Goal: Check status: Check status

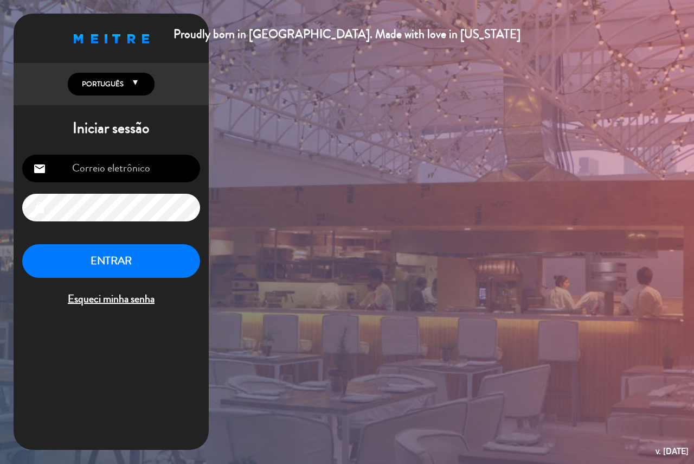
type input "[EMAIL_ADDRESS][DOMAIN_NAME]"
click at [114, 260] on button "ENTRAR" at bounding box center [111, 261] width 178 height 34
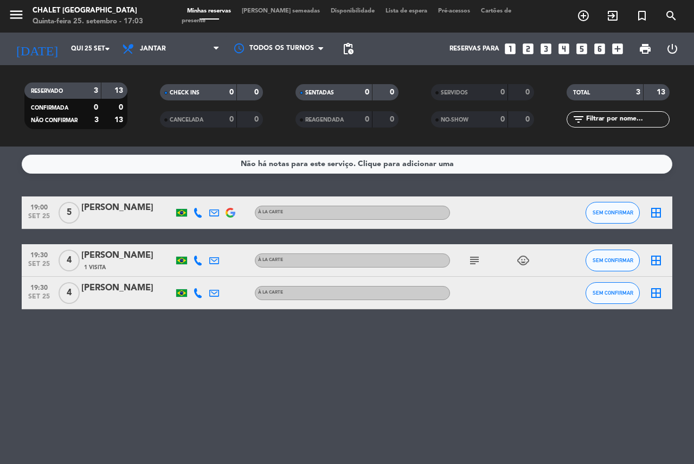
click at [471, 261] on icon "subject" at bounding box center [474, 260] width 13 height 13
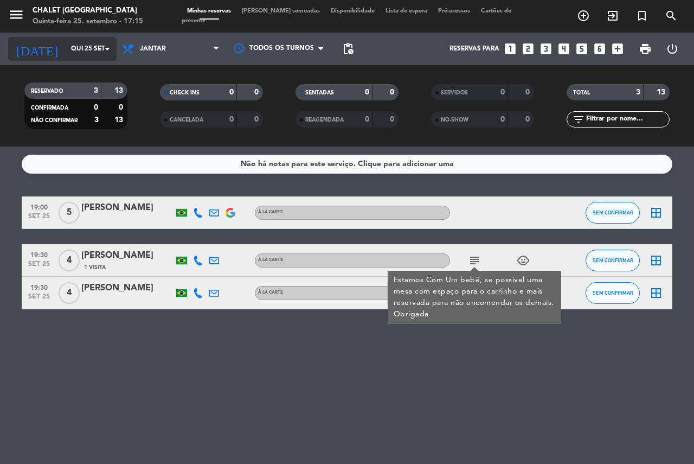
click at [94, 44] on input "Qui 25 set" at bounding box center [109, 49] width 86 height 18
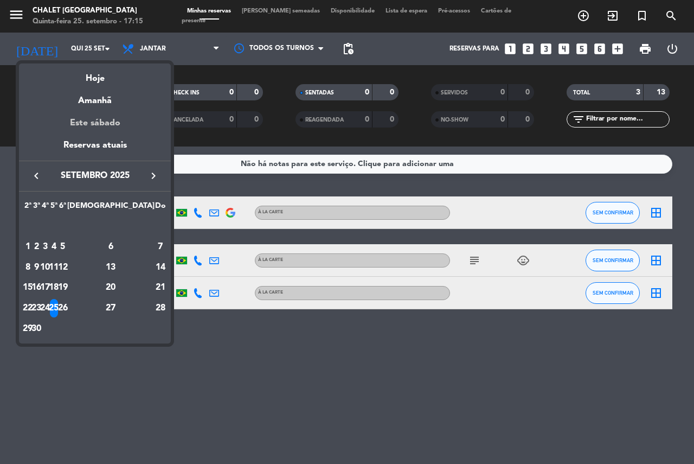
click at [99, 126] on div "Este sábado" at bounding box center [95, 123] width 152 height 30
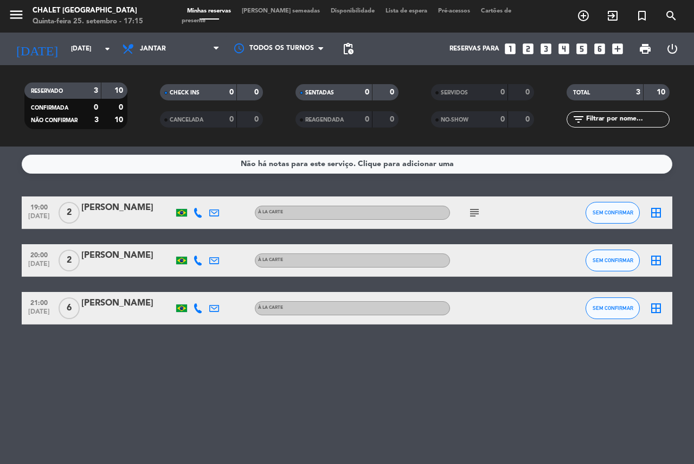
click at [470, 212] on icon "subject" at bounding box center [474, 212] width 13 height 13
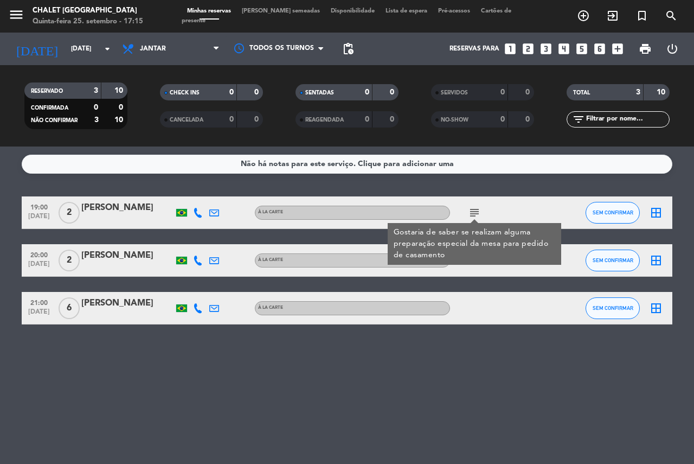
click at [470, 212] on icon "subject" at bounding box center [474, 212] width 13 height 13
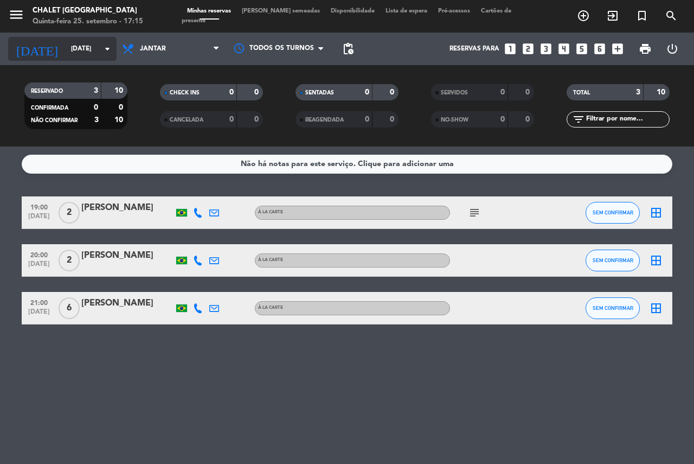
click at [93, 48] on input "[DATE]" at bounding box center [109, 49] width 86 height 18
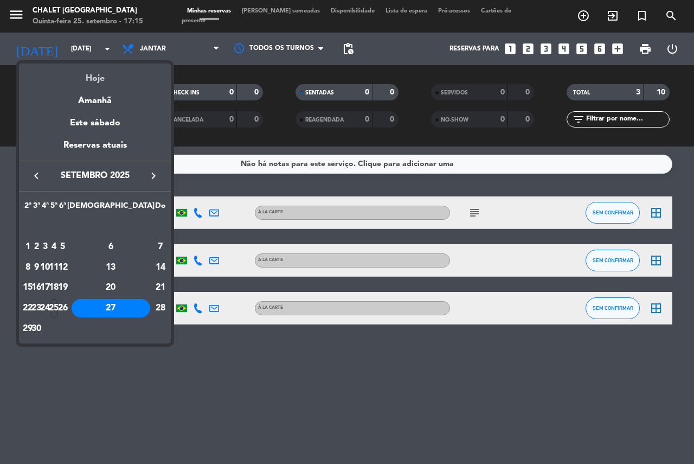
click at [91, 80] on div "Hoje" at bounding box center [95, 74] width 152 height 22
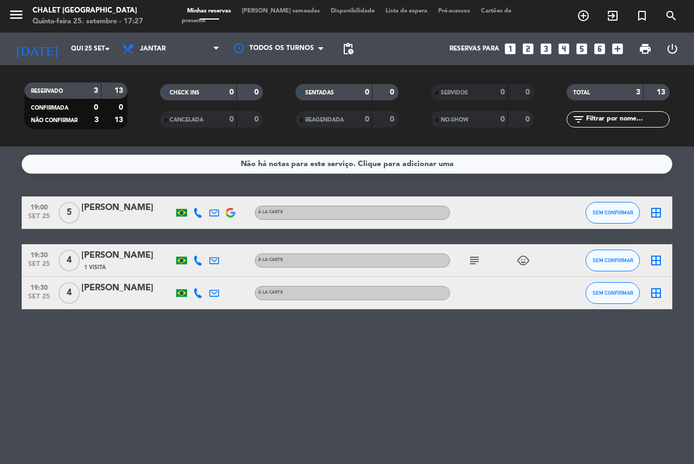
click at [469, 260] on icon "subject" at bounding box center [474, 260] width 13 height 13
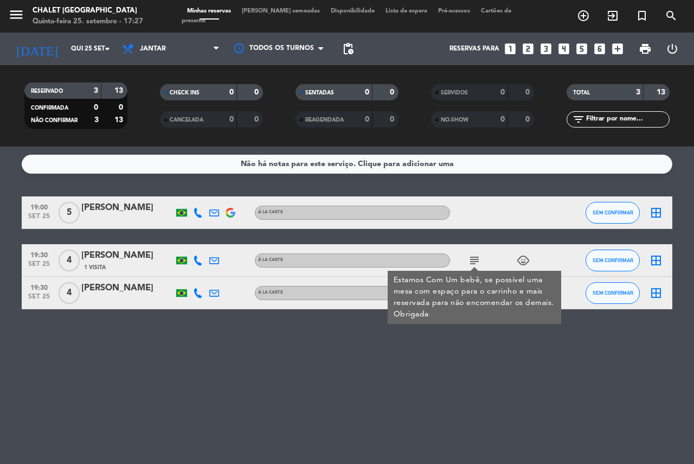
click at [138, 298] on div at bounding box center [127, 300] width 92 height 9
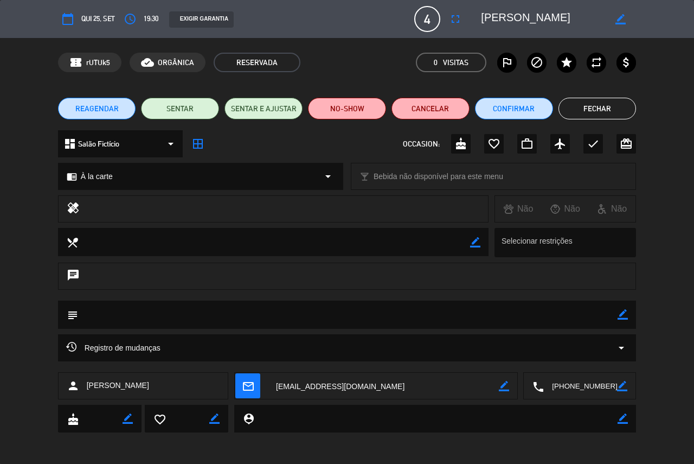
click at [557, 105] on button "Fechar" at bounding box center [598, 109] width 78 height 22
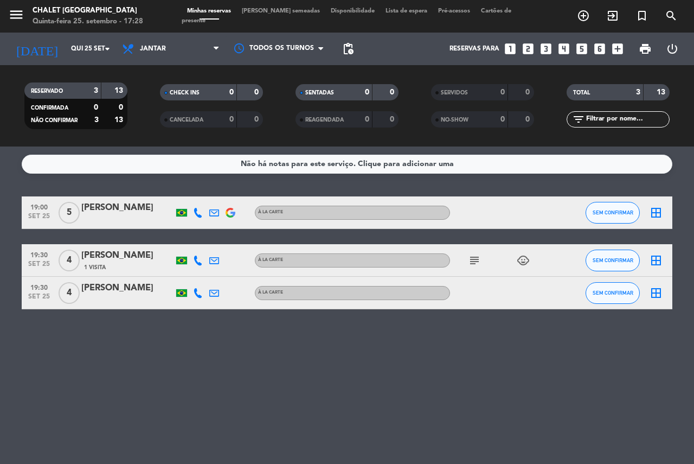
click at [474, 259] on icon "subject" at bounding box center [474, 260] width 13 height 13
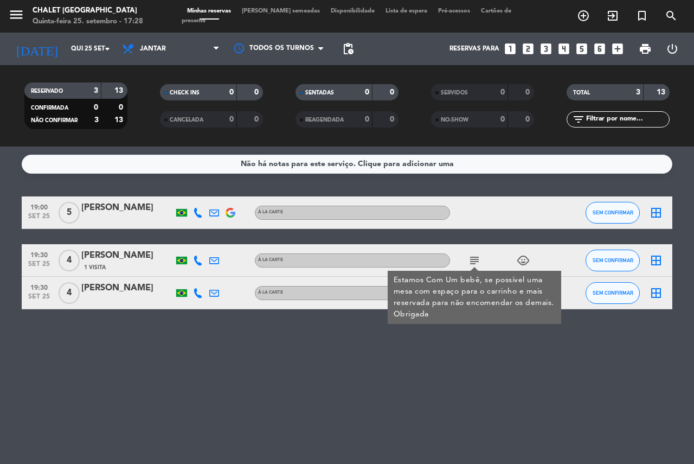
click at [478, 259] on icon "subject" at bounding box center [474, 260] width 13 height 13
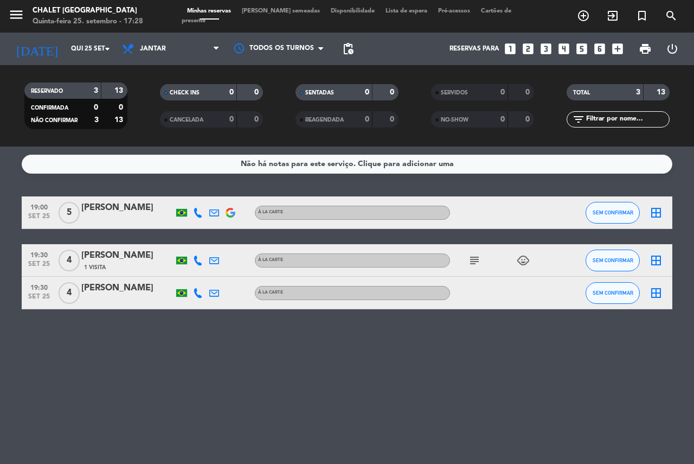
click at [478, 259] on icon "subject" at bounding box center [474, 260] width 13 height 13
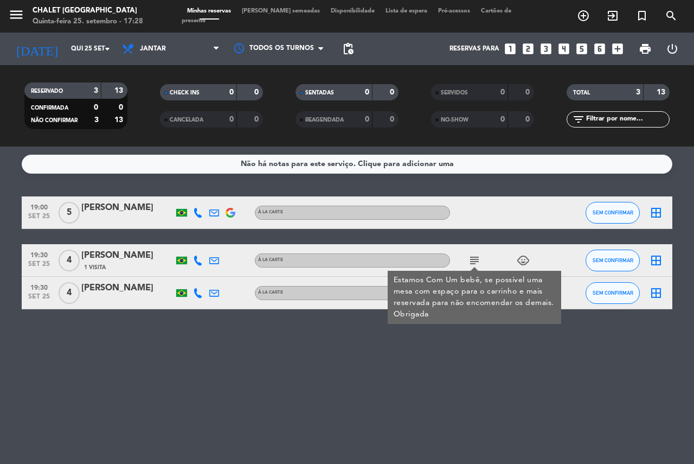
click at [478, 259] on icon "subject" at bounding box center [474, 260] width 13 height 13
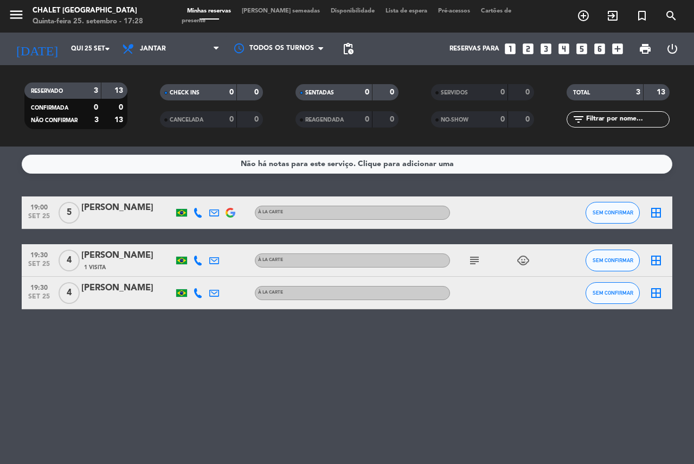
click at [166, 291] on div "[PERSON_NAME]" at bounding box center [127, 288] width 92 height 14
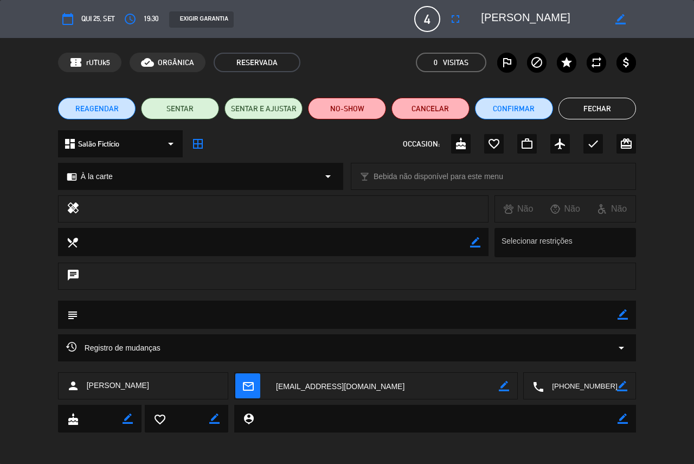
click at [557, 107] on button "Fechar" at bounding box center [598, 109] width 78 height 22
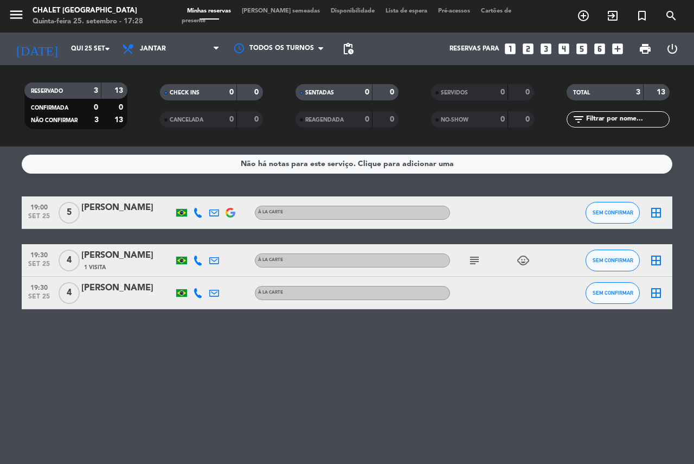
click at [105, 262] on div "[PERSON_NAME]" at bounding box center [127, 255] width 92 height 14
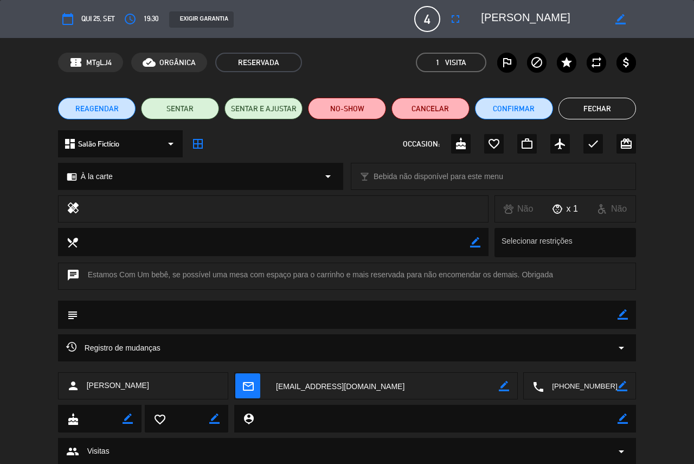
click at [557, 112] on button "Fechar" at bounding box center [598, 109] width 78 height 22
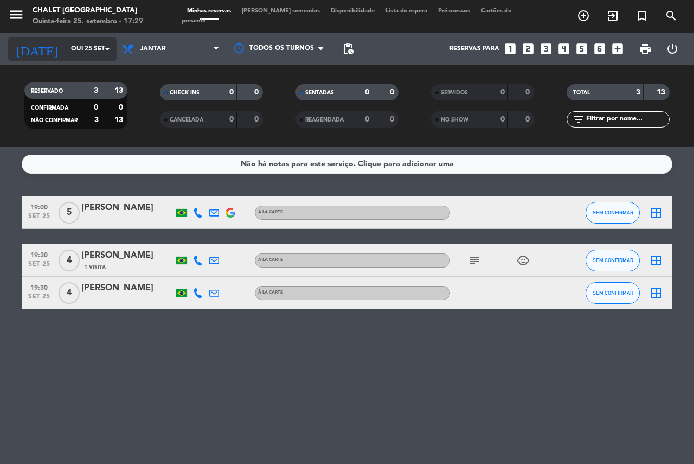
click at [87, 56] on input "Qui 25 set" at bounding box center [109, 49] width 86 height 18
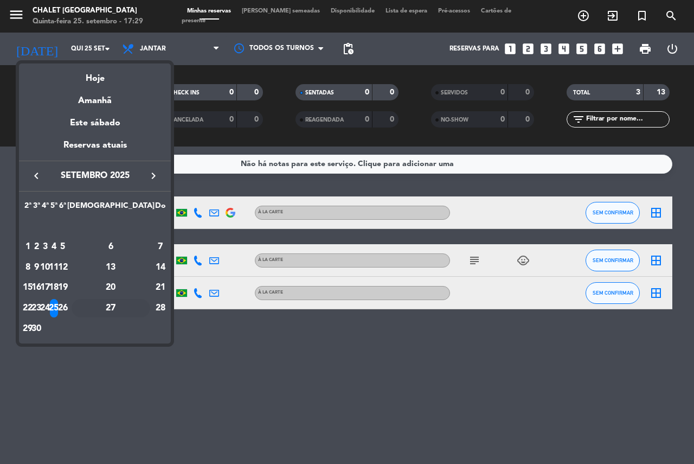
click at [137, 309] on div "27" at bounding box center [111, 308] width 79 height 18
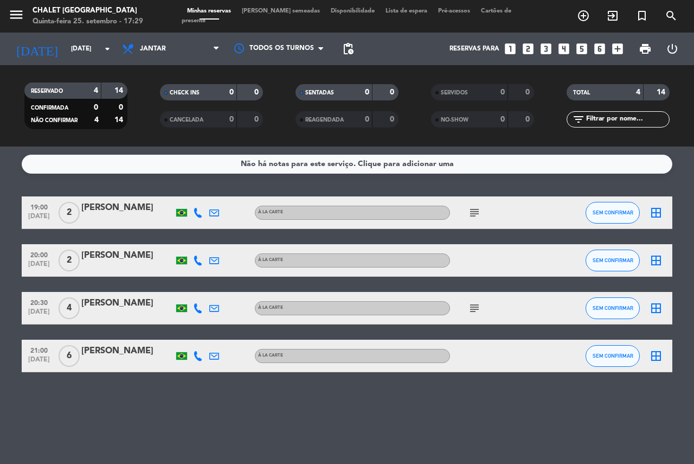
click at [474, 309] on icon "subject" at bounding box center [474, 308] width 13 height 13
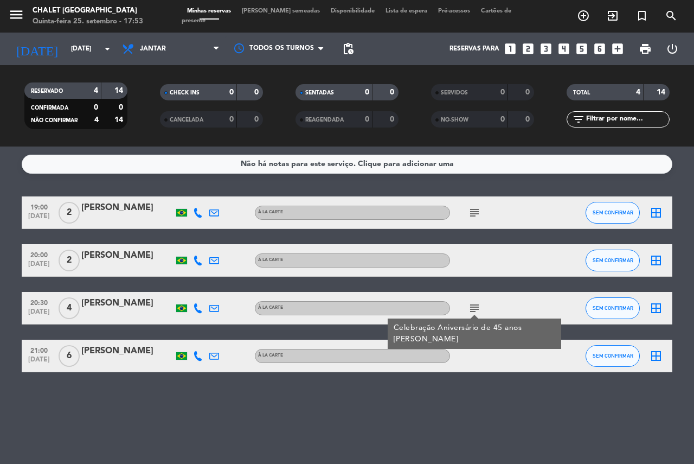
click at [143, 315] on div at bounding box center [127, 315] width 92 height 9
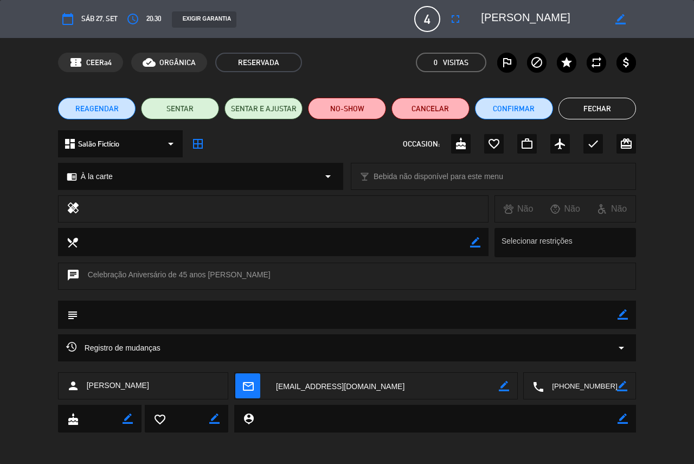
click at [557, 107] on button "Fechar" at bounding box center [598, 109] width 78 height 22
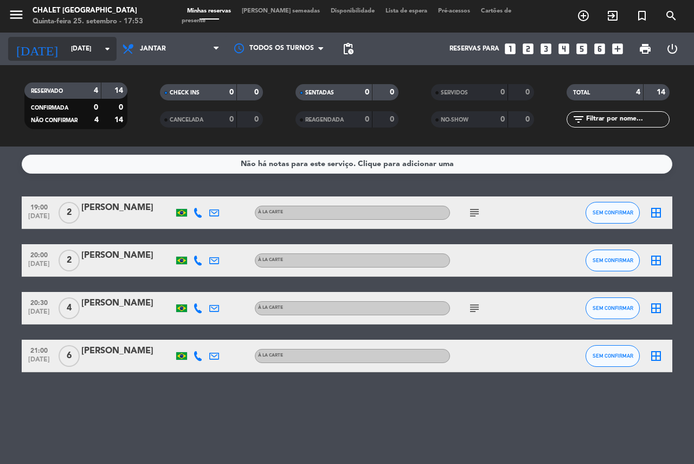
click at [84, 50] on input "[DATE]" at bounding box center [109, 49] width 86 height 18
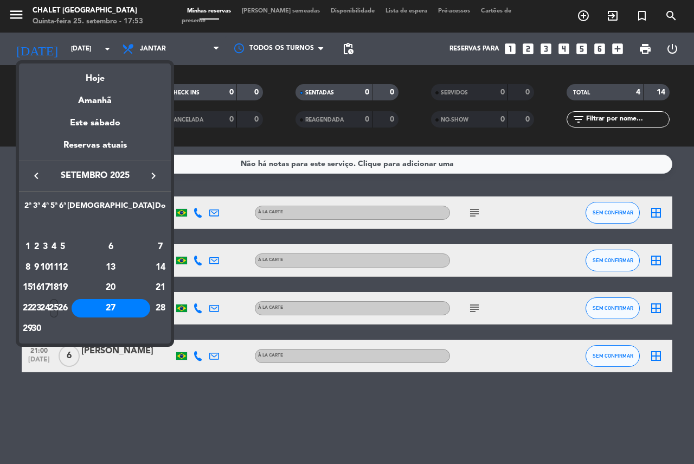
click at [58, 302] on div "25" at bounding box center [54, 308] width 8 height 18
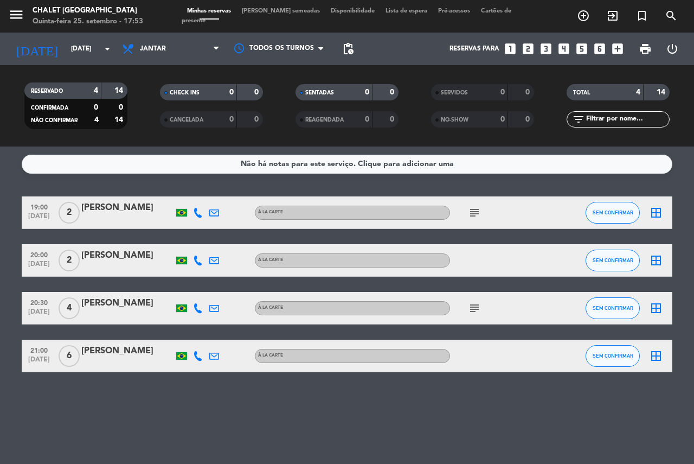
type input "Qui 25 set"
